Goal: Find contact information: Find contact information

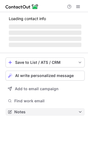
scroll to position [2, 3]
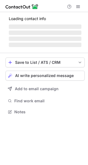
scroll to position [2, 3]
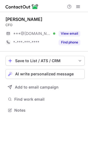
scroll to position [2, 3]
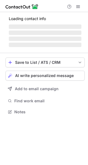
scroll to position [2, 3]
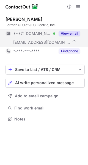
click at [42, 43] on span "***@jfcelectric.com" at bounding box center [41, 42] width 57 height 5
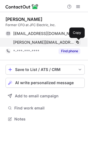
click at [77, 43] on span at bounding box center [77, 42] width 4 height 4
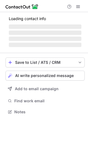
scroll to position [2, 3]
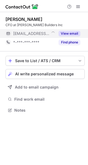
click at [65, 33] on button "View email" at bounding box center [69, 33] width 22 height 5
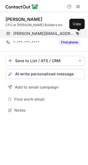
click at [79, 33] on span at bounding box center [77, 33] width 4 height 4
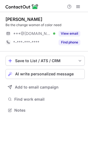
scroll to position [2, 3]
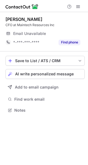
scroll to position [2, 3]
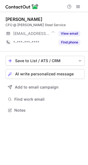
scroll to position [2, 3]
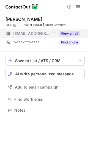
click at [68, 31] on button "View email" at bounding box center [69, 33] width 22 height 5
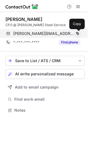
click at [77, 33] on span at bounding box center [77, 33] width 4 height 4
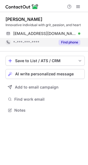
scroll to position [106, 88]
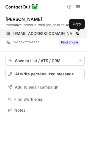
click at [79, 33] on span at bounding box center [77, 33] width 4 height 4
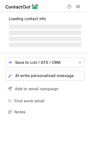
scroll to position [2, 3]
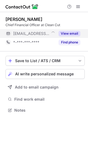
click at [73, 33] on button "View email" at bounding box center [69, 33] width 22 height 5
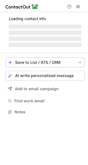
scroll to position [2, 3]
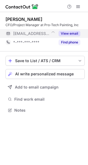
click at [65, 33] on button "View email" at bounding box center [69, 33] width 22 height 5
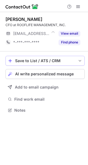
scroll to position [2, 3]
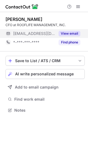
click at [63, 35] on button "View email" at bounding box center [69, 33] width 22 height 5
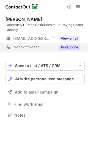
scroll to position [111, 88]
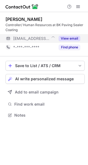
click at [74, 41] on button "View email" at bounding box center [69, 38] width 22 height 5
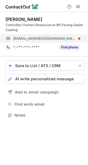
click at [78, 40] on div "tyler@bkpavingllc.com" at bounding box center [46, 38] width 67 height 5
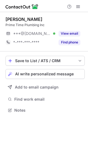
scroll to position [2, 3]
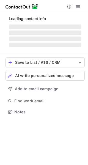
scroll to position [2, 3]
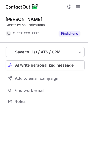
scroll to position [97, 88]
